Goal: Transaction & Acquisition: Subscribe to service/newsletter

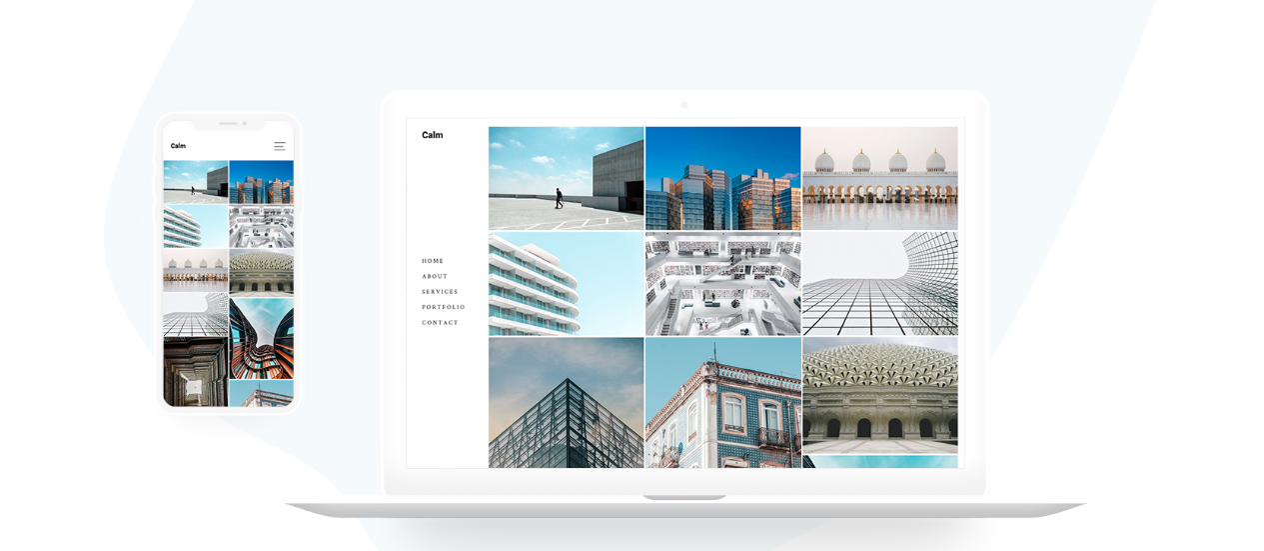
scroll to position [135, 0]
checkbox input "true"
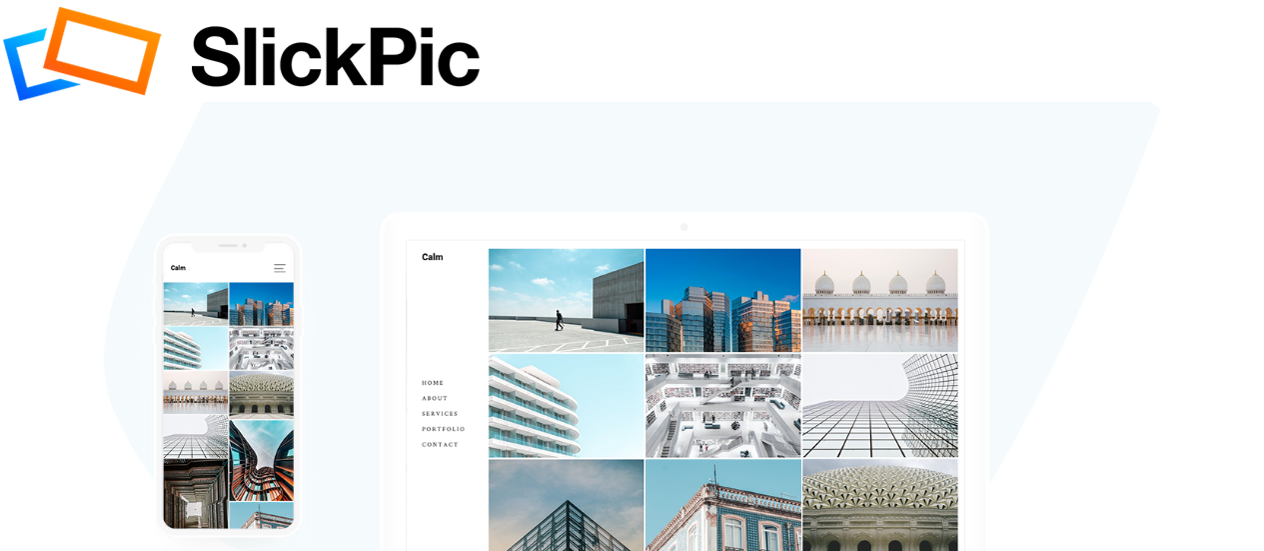
scroll to position [13, 0]
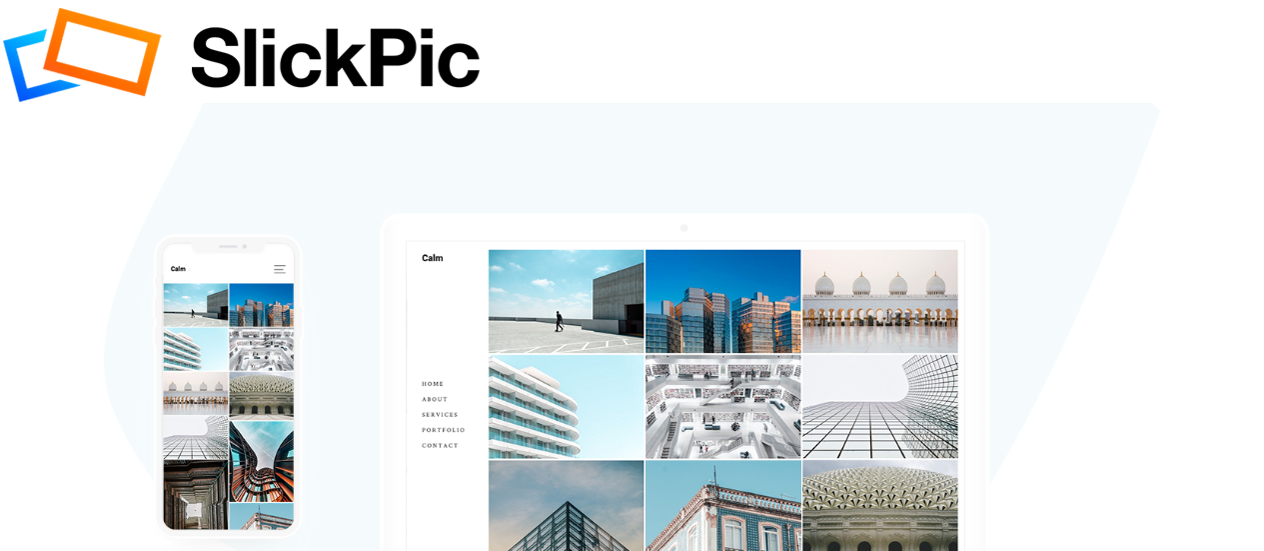
type input "edemkoaq@gmail.com"
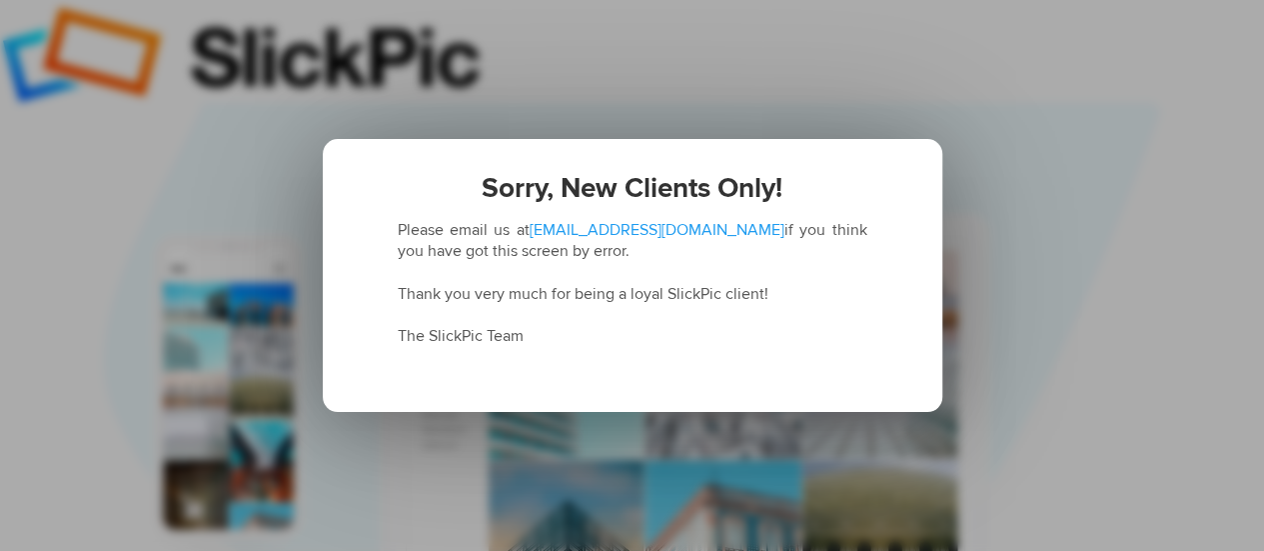
click at [1035, 207] on div "Sorry, New Clients Only! Please email us at theteam@slickpic.com if you think y…" at bounding box center [632, 275] width 1264 height 551
click at [1112, 161] on div "Sorry, New Clients Only! Please email us at theteam@slickpic.com if you think y…" at bounding box center [632, 275] width 1264 height 551
click at [310, 27] on div "Sorry, New Clients Only! Please email us at theteam@slickpic.com if you think y…" at bounding box center [632, 275] width 1264 height 551
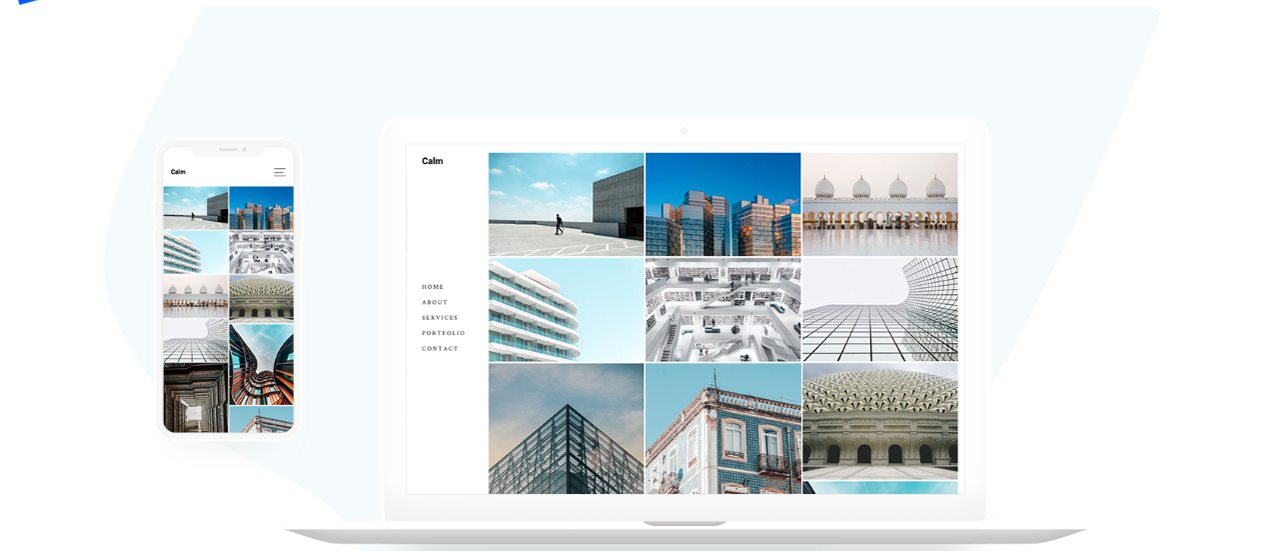
type input "edemkoaq@gmail.com"
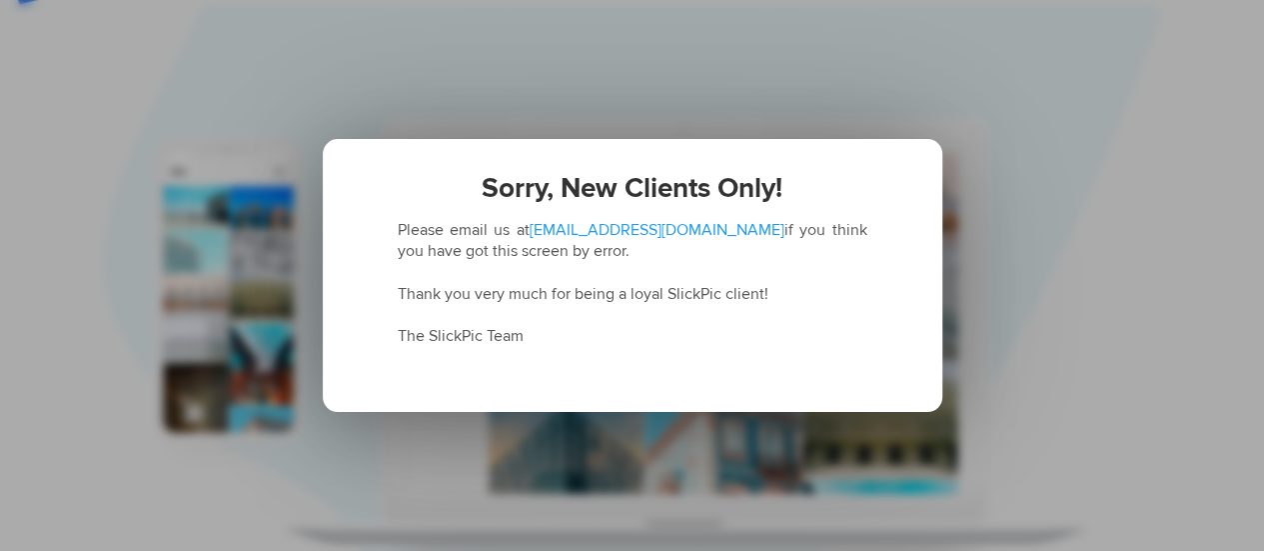
click at [947, 263] on div "Sorry, New Clients Only! Please email us at theteam@slickpic.com if you think y…" at bounding box center [632, 275] width 1264 height 551
click at [887, 58] on div "Sorry, New Clients Only! Please email us at theteam@slickpic.com if you think y…" at bounding box center [632, 275] width 1264 height 551
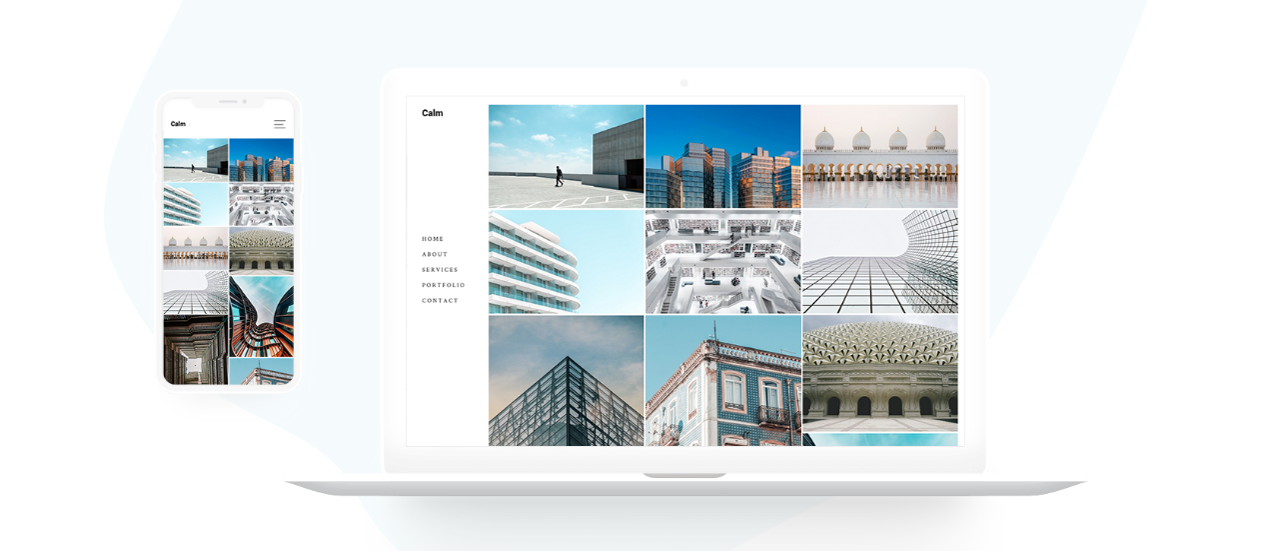
scroll to position [160, 0]
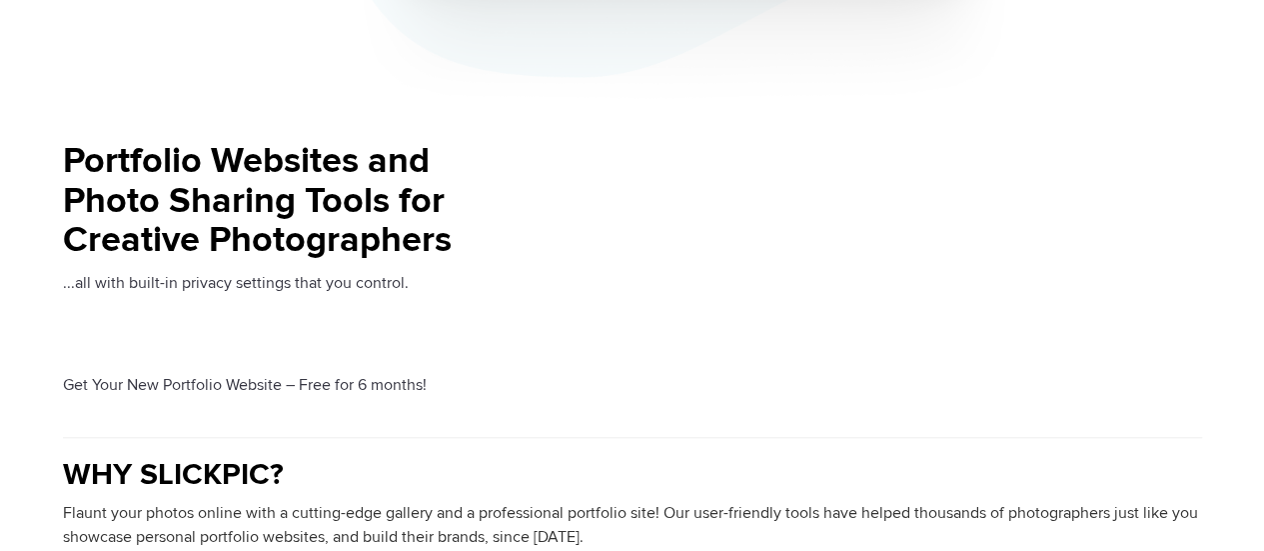
scroll to position [677, 0]
